Goal: Obtain resource: Download file/media

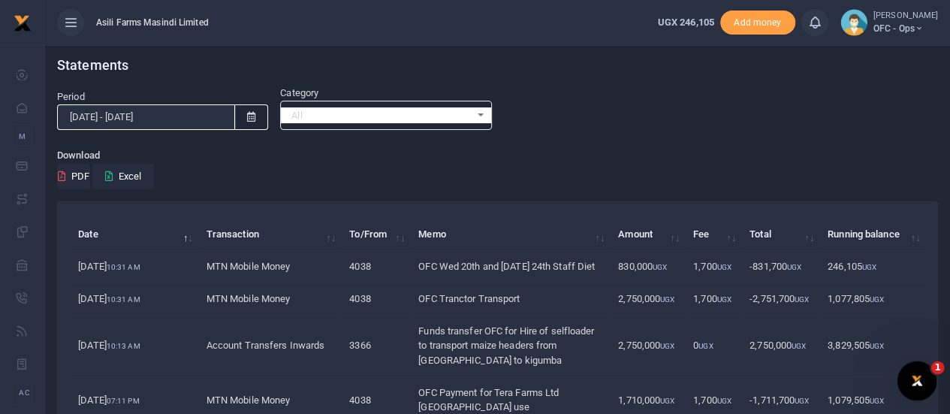
click at [928, 367] on div "Open Intercom Messenger" at bounding box center [915, 379] width 50 height 50
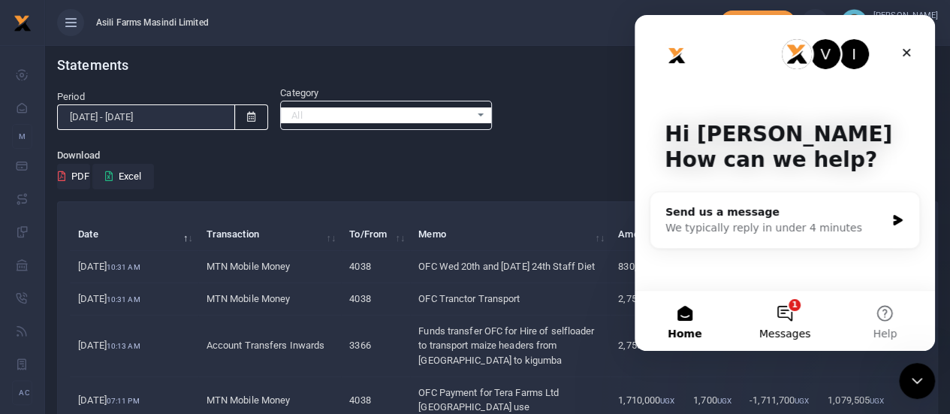
click at [793, 318] on button "1 Messages" at bounding box center [785, 321] width 100 height 60
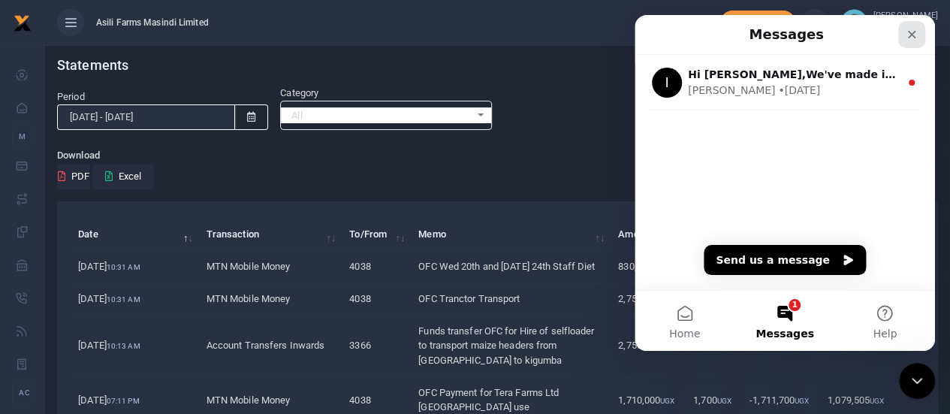
click at [914, 32] on icon "Close" at bounding box center [912, 35] width 12 height 12
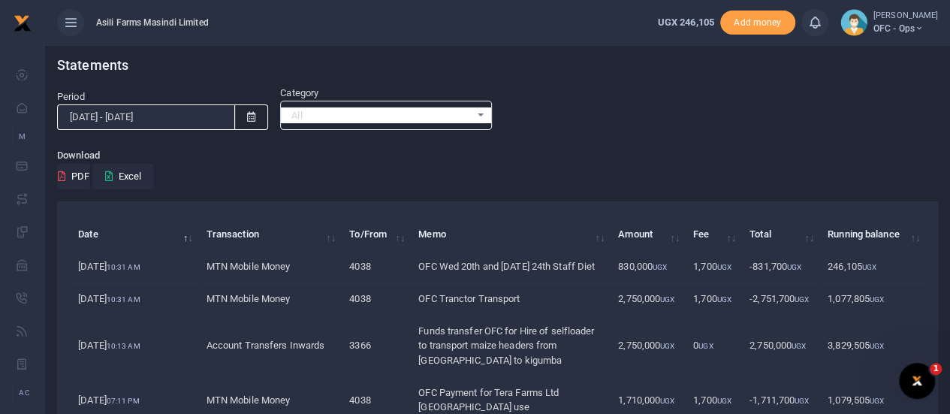
click at [250, 116] on icon at bounding box center [251, 117] width 8 height 10
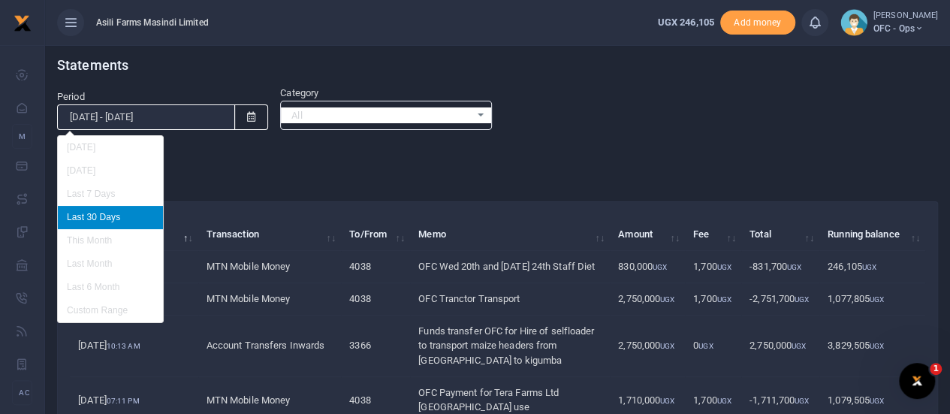
click at [98, 113] on input "[DATE] - [DATE]" at bounding box center [146, 117] width 178 height 26
click at [96, 116] on input "[DATE] - [DATE]" at bounding box center [146, 117] width 178 height 26
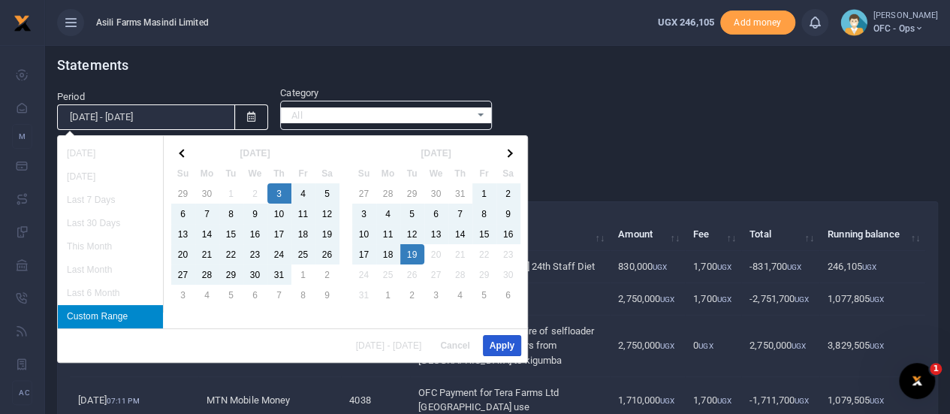
type input "[DATE] - [DATE]"
click at [498, 345] on button "Apply" at bounding box center [502, 345] width 38 height 21
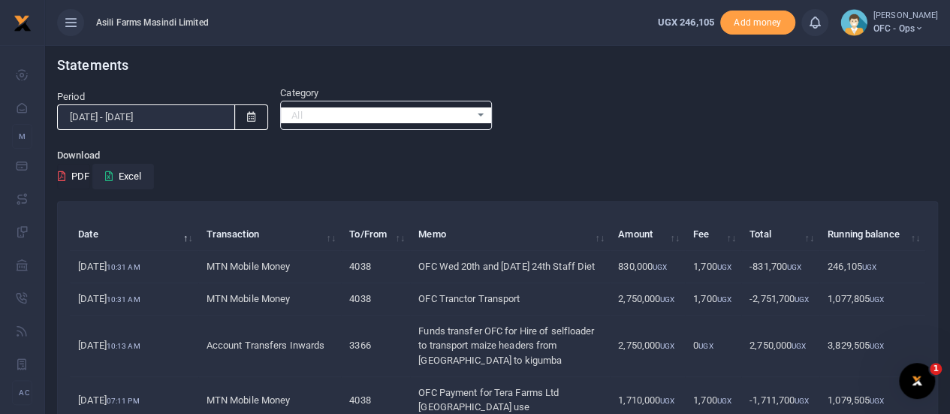
click at [77, 174] on button "PDF" at bounding box center [73, 177] width 33 height 26
click at [134, 171] on button "Excel" at bounding box center [123, 177] width 62 height 26
click at [95, 115] on input "[DATE] - [DATE]" at bounding box center [146, 117] width 178 height 26
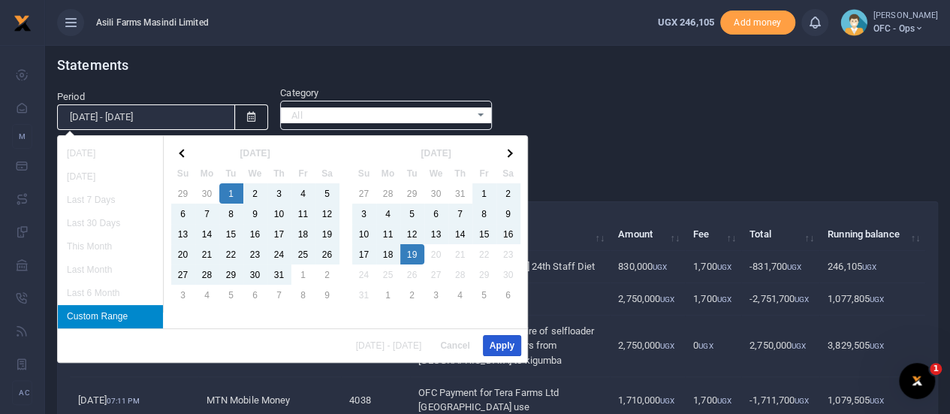
type input "07/01/2025 - 08/19/2025"
click at [499, 345] on button "Apply" at bounding box center [502, 345] width 38 height 21
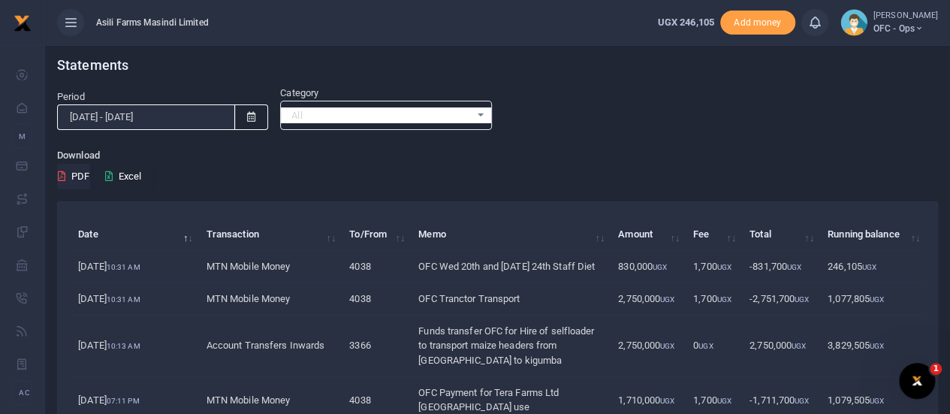
click at [132, 177] on button "Excel" at bounding box center [123, 177] width 62 height 26
